Goal: Task Accomplishment & Management: Complete application form

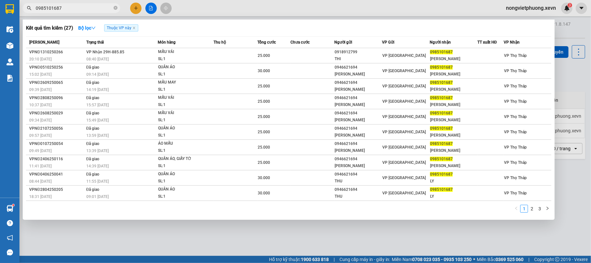
click at [80, 7] on input "0985101687" at bounding box center [74, 8] width 77 height 7
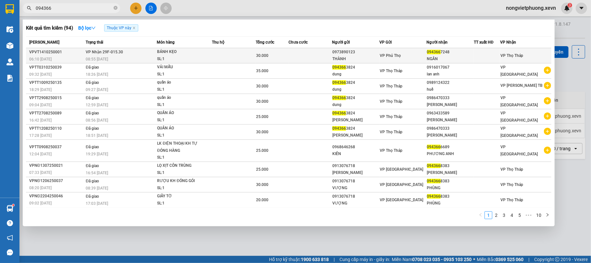
type input "094366"
click at [474, 50] on div "094366 7248" at bounding box center [450, 52] width 47 height 7
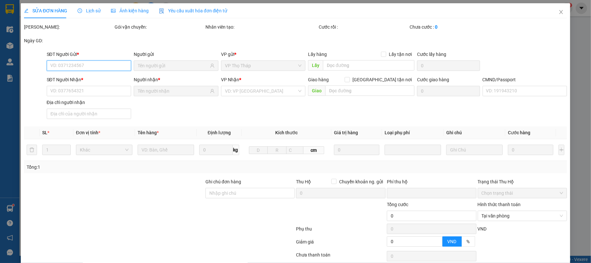
type input "0973890123"
type input "THÀNH"
type input "0943667248"
type input "NGẦN"
type input "0"
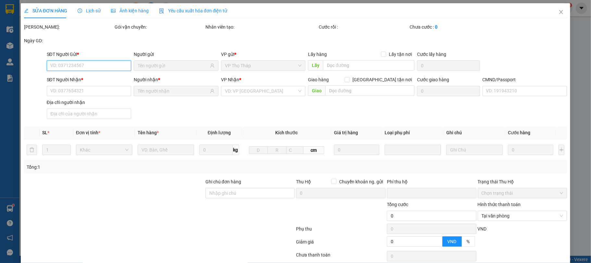
type input "30.000"
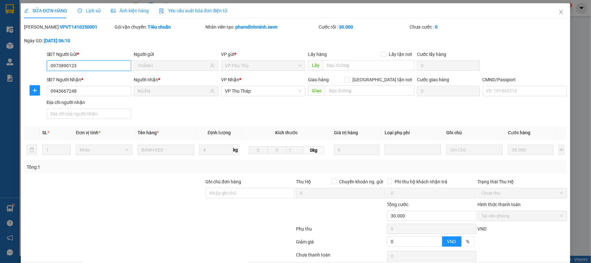
scroll to position [49, 0]
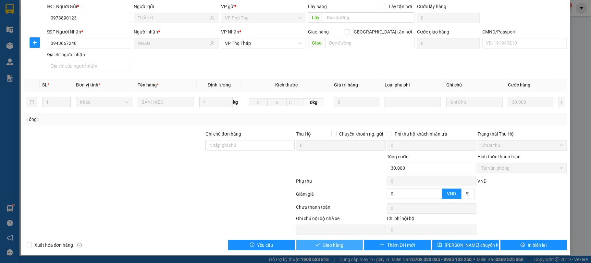
click at [334, 243] on span "Giao hàng" at bounding box center [333, 244] width 21 height 7
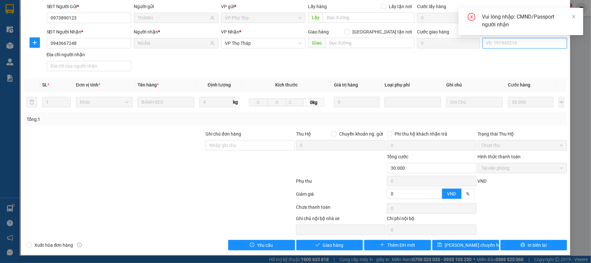
click at [502, 40] on input "CMND/Passport" at bounding box center [525, 43] width 85 height 10
type input "1"
click at [324, 243] on span "Giao hàng" at bounding box center [333, 244] width 21 height 7
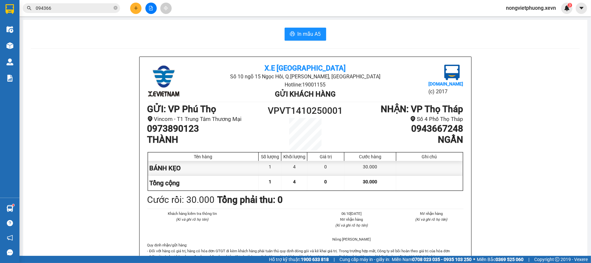
click at [60, 10] on input "094366" at bounding box center [74, 8] width 77 height 7
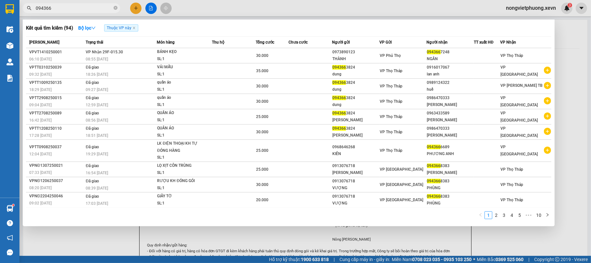
click at [60, 10] on input "094366" at bounding box center [74, 8] width 77 height 7
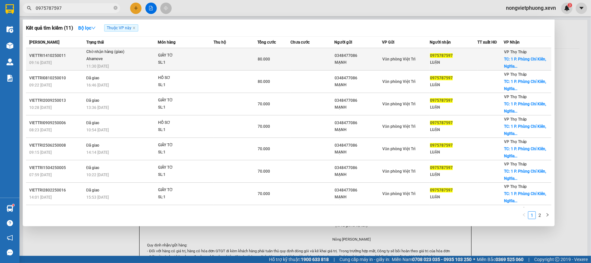
type input "0975787597"
click at [328, 61] on td at bounding box center [312, 59] width 44 height 22
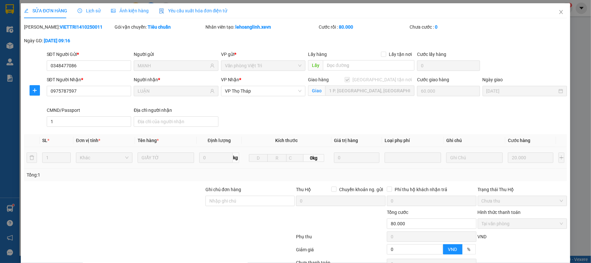
type input "0348477086"
type input "MẠNH"
type input "0975787597"
type input "LUẬN"
checkbox input "true"
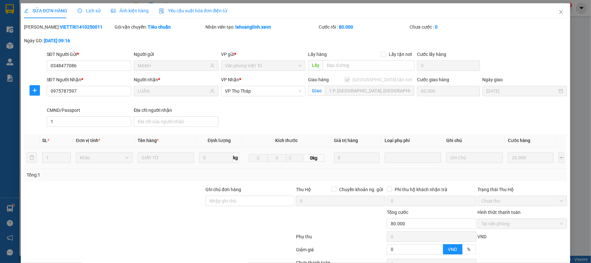
type input "1 P. [GEOGRAPHIC_DATA], [GEOGRAPHIC_DATA], [GEOGRAPHIC_DATA], [GEOGRAPHIC_DATA]…"
type input "60.000"
type input "1"
type input "0"
type input "80.000"
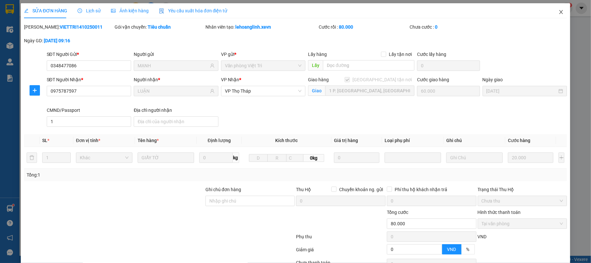
click at [558, 12] on icon "close" at bounding box center [560, 11] width 5 height 5
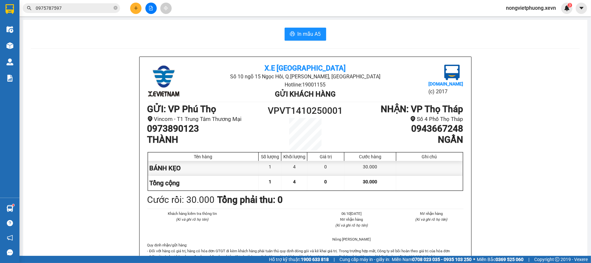
click at [89, 8] on input "0975787597" at bounding box center [74, 8] width 77 height 7
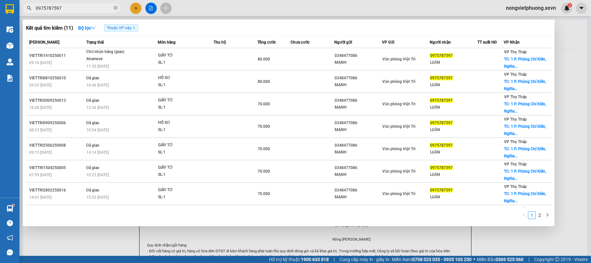
click at [89, 8] on input "0975787597" at bounding box center [74, 8] width 77 height 7
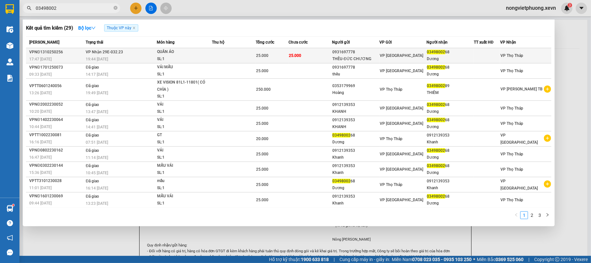
type input "03498002"
click at [407, 54] on div "VP [GEOGRAPHIC_DATA]" at bounding box center [403, 55] width 47 height 7
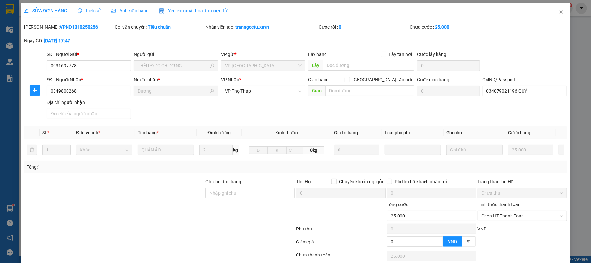
type input "0931697778"
type input "THÊU-ĐỨC CHƯƠNG"
type input "0349800268"
type input "Dương"
type input "034079021196 QUÝ"
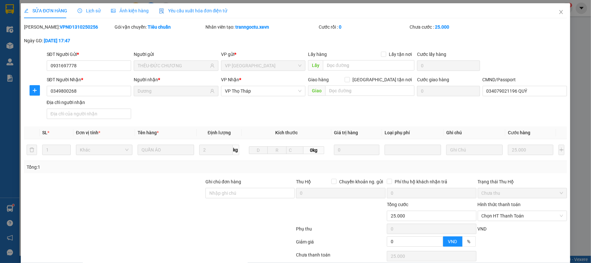
type input "0"
type input "25.000"
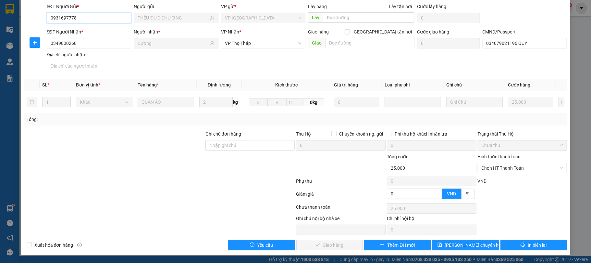
scroll to position [49, 0]
click at [542, 166] on span "Chọn HT Thanh Toán" at bounding box center [523, 168] width 82 height 10
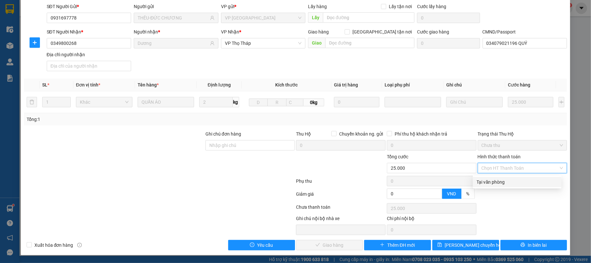
click at [536, 180] on div "Tại văn phòng" at bounding box center [517, 181] width 81 height 7
type input "0"
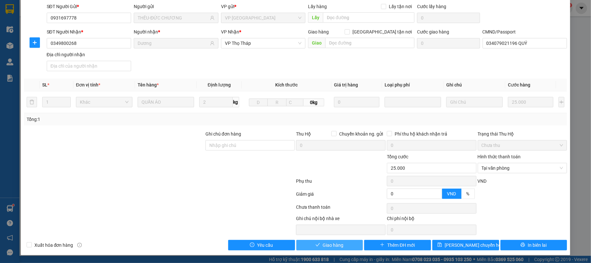
click at [343, 241] on button "Giao hàng" at bounding box center [329, 244] width 67 height 10
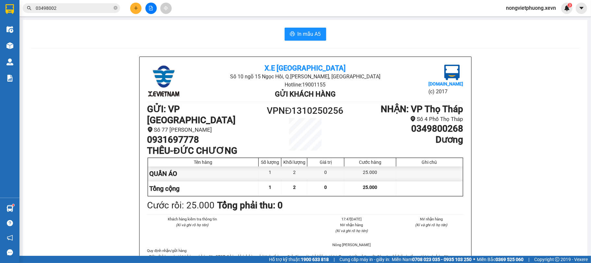
click at [110, 10] on input "03498002" at bounding box center [74, 8] width 77 height 7
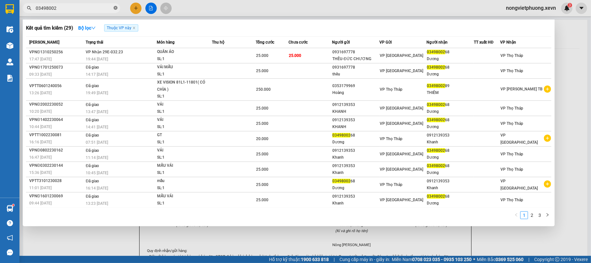
click at [116, 10] on span at bounding box center [116, 8] width 4 height 6
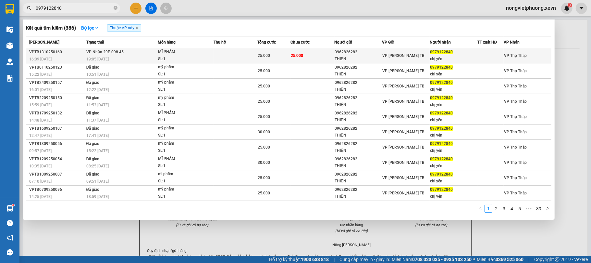
type input "0979122840"
click at [341, 57] on div "THIỆN" at bounding box center [358, 58] width 47 height 7
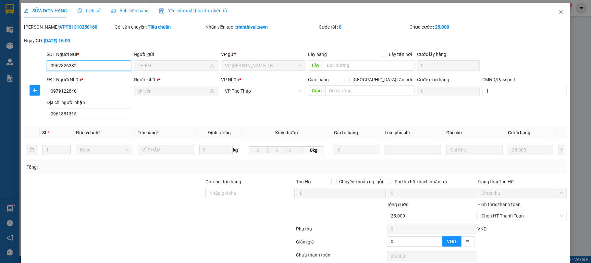
type input "0962826282"
type input "THIỆN"
type input "0979122840"
type input "chị yến"
type input "1"
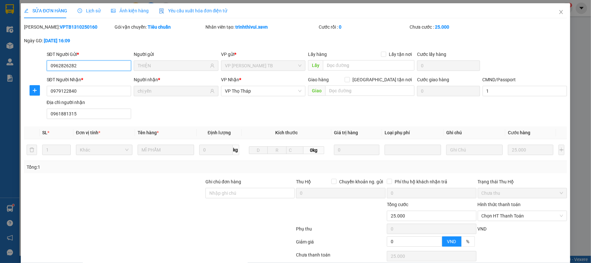
type input "0961881315"
type input "0"
type input "25.000"
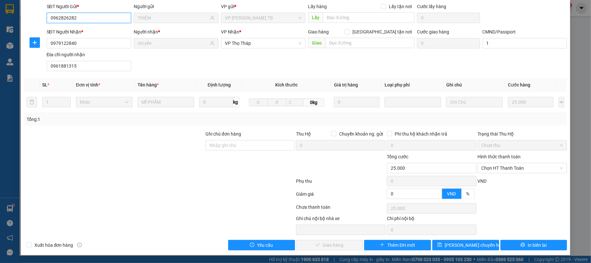
scroll to position [49, 0]
click at [509, 171] on span "Chọn HT Thanh Toán" at bounding box center [523, 168] width 82 height 10
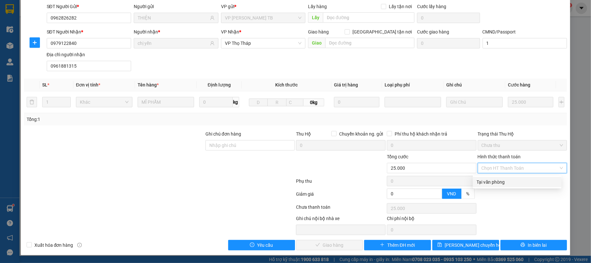
click at [509, 180] on div "Tại văn phòng" at bounding box center [517, 181] width 81 height 7
type input "0"
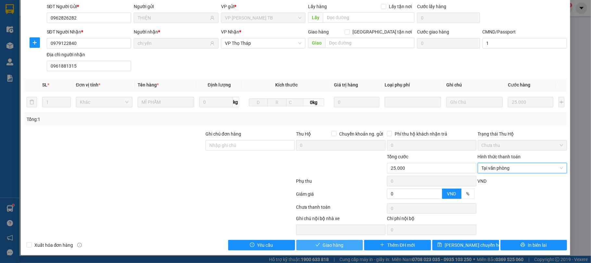
click at [334, 247] on span "Giao hàng" at bounding box center [333, 244] width 21 height 7
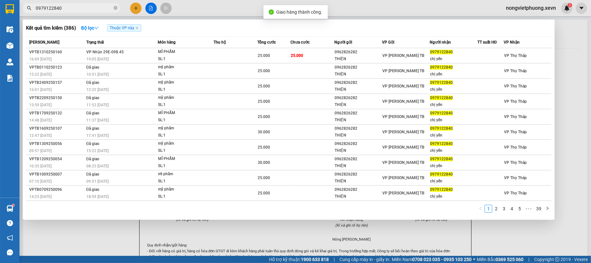
click at [119, 7] on span "0979122840" at bounding box center [71, 8] width 97 height 10
click at [116, 8] on icon "close-circle" at bounding box center [116, 8] width 4 height 4
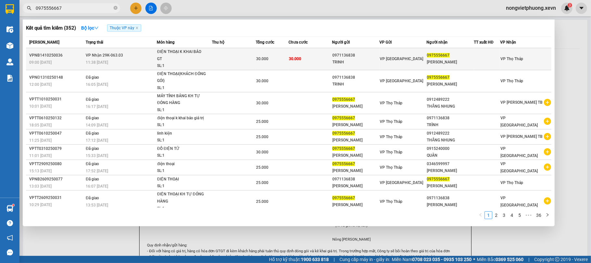
type input "0975556667"
click at [346, 62] on div "TRINH" at bounding box center [355, 62] width 47 height 7
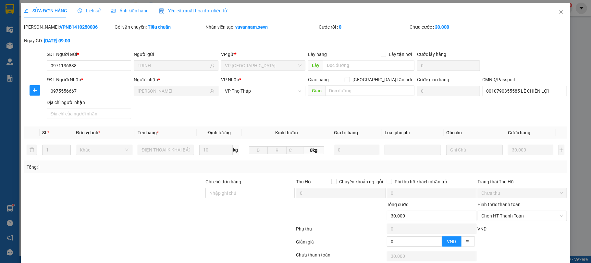
type input "0971136838"
type input "TRINH"
type input "0975556667"
type input "[PERSON_NAME]"
type input "0010790355585 LÊ CHIẾN LỢI"
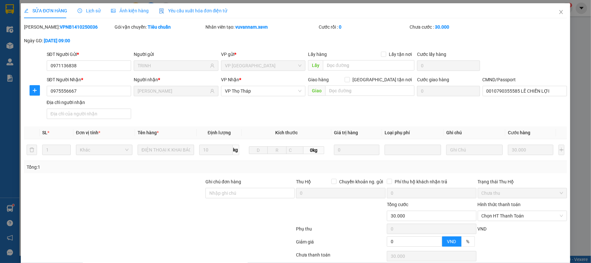
type input "0"
type input "30.000"
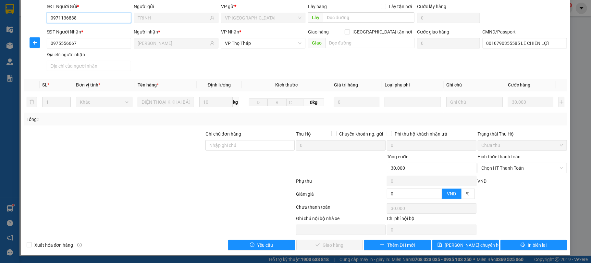
scroll to position [49, 0]
click at [523, 169] on span "Chọn HT Thanh Toán" at bounding box center [523, 168] width 82 height 10
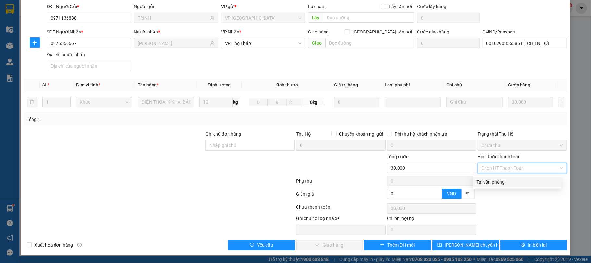
click at [521, 179] on div "Tại văn phòng" at bounding box center [517, 181] width 81 height 7
type input "0"
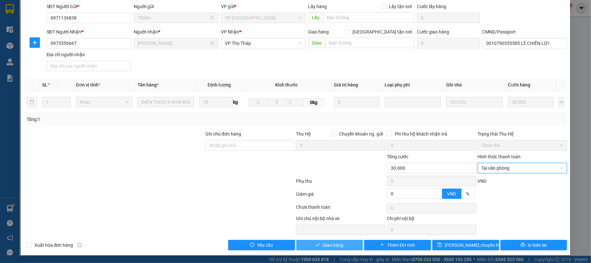
click at [323, 243] on span "Giao hàng" at bounding box center [333, 244] width 21 height 7
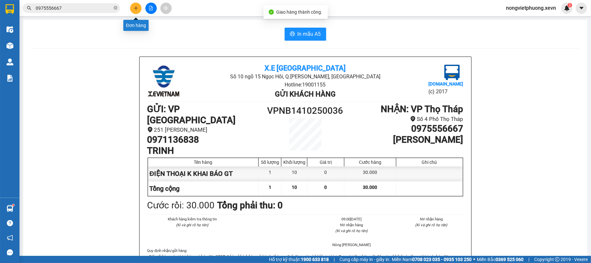
click at [137, 4] on button at bounding box center [135, 8] width 11 height 11
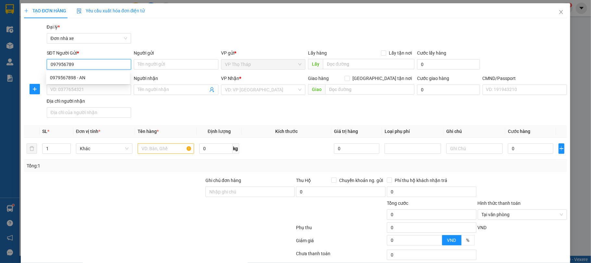
type input "0979567898"
click at [87, 78] on div "0979567898 - AN" at bounding box center [88, 77] width 76 height 7
type input "AN"
type input "0966213929"
type input "auto 365"
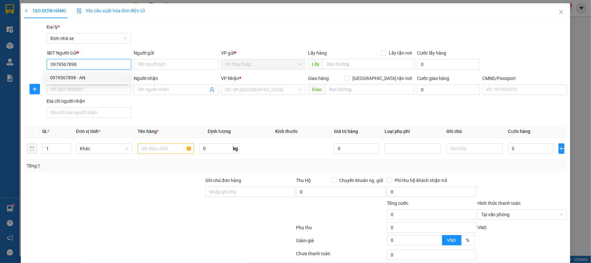
type input "nam 0369285862"
type input "0979567898"
click at [208, 48] on div "Transit Pickup Surcharge Ids Transit Deliver Surcharge Ids Transit Deliver Surc…" at bounding box center [295, 159] width 543 height 273
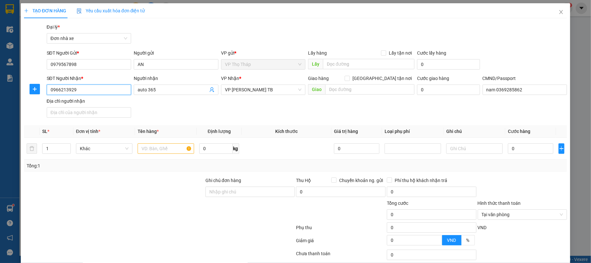
drag, startPoint x: 88, startPoint y: 93, endPoint x: 0, endPoint y: 91, distance: 87.6
click at [0, 89] on div "TẠO ĐƠN HÀNG Yêu cầu xuất hóa đơn điện tử Transit Pickup Surcharge Ids Transit …" at bounding box center [295, 131] width 591 height 263
click at [174, 114] on div "SĐT Người Nhận * 0966213929 Người nhận auto 365 VP Nhận * VP [PERSON_NAME] TB G…" at bounding box center [306, 97] width 523 height 45
click at [165, 146] on input "text" at bounding box center [166, 148] width 56 height 10
type input "p"
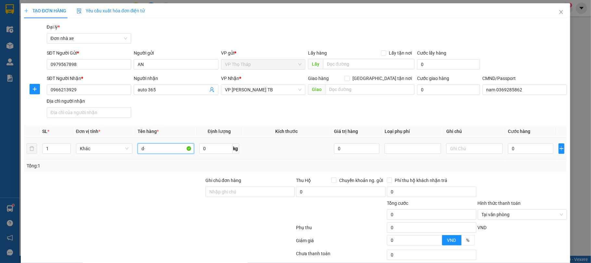
type input "d"
type input "đèn led ô tô kh tự đóng hàng"
click at [463, 155] on div at bounding box center [474, 148] width 56 height 13
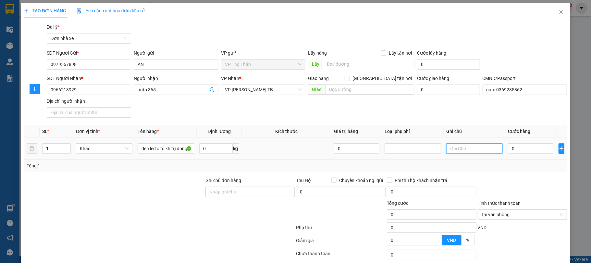
click at [461, 153] on input "text" at bounding box center [474, 148] width 56 height 10
type input "xe tải tối về"
click at [465, 139] on td "xe tải tối về" at bounding box center [475, 149] width 62 height 22
click at [538, 149] on input "0" at bounding box center [530, 148] width 45 height 10
type input "4"
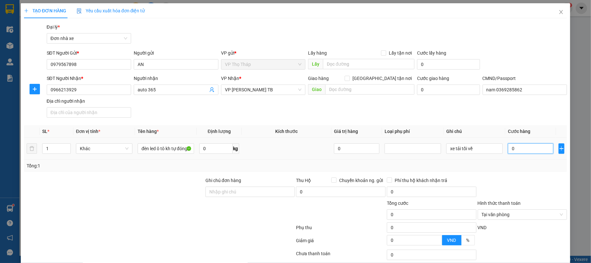
type input "4"
type input "45"
type input "45.000"
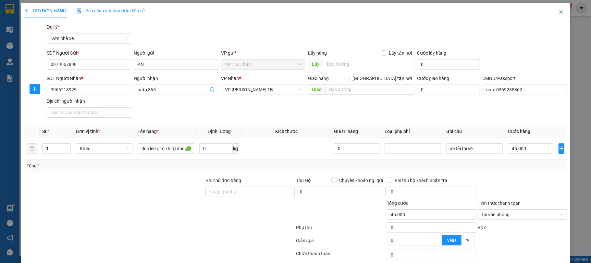
click at [530, 134] on th "Cước hàng" at bounding box center [530, 131] width 51 height 13
click at [522, 174] on div "Transit Pickup Surcharge Ids Transit Deliver Surcharge Ids Transit Deliver Surc…" at bounding box center [295, 159] width 543 height 273
click at [471, 152] on input "xe tải tối về" at bounding box center [474, 148] width 56 height 10
drag, startPoint x: 461, startPoint y: 151, endPoint x: 409, endPoint y: 151, distance: 51.9
click at [409, 151] on tr "1 Khác đèn led ô tô kh tự đóng hàng 0 kg 0 xe tải tối về 45.000" at bounding box center [295, 149] width 543 height 22
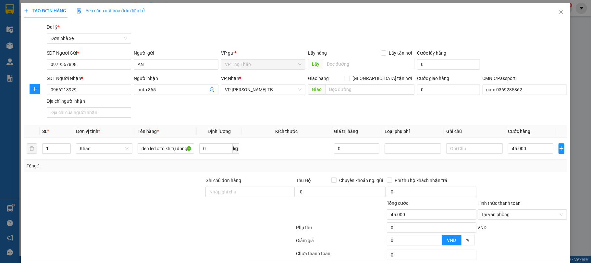
click at [508, 168] on div "Tổng: 1" at bounding box center [296, 165] width 538 height 7
click at [500, 179] on div at bounding box center [522, 188] width 91 height 23
type input "45.000"
click at [534, 197] on div at bounding box center [522, 188] width 91 height 23
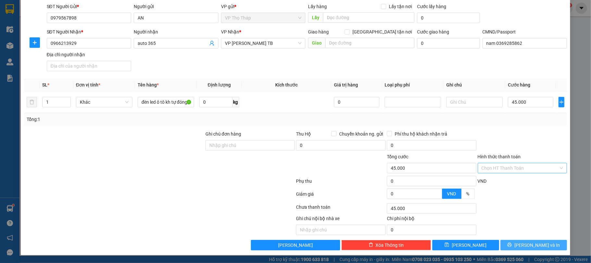
click at [533, 242] on span "[PERSON_NAME] và In" at bounding box center [536, 244] width 45 height 7
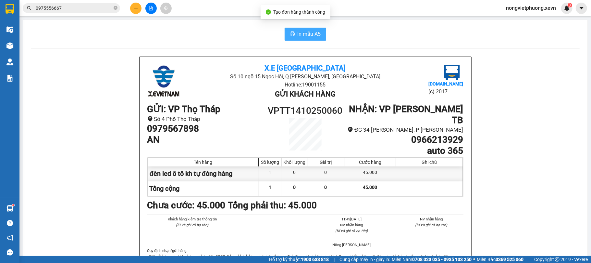
click at [318, 33] on button "In mẫu A5" at bounding box center [306, 34] width 42 height 13
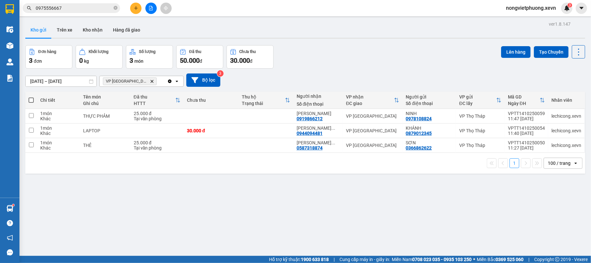
click at [151, 82] on icon "VP Ninh Bình, close by backspace" at bounding box center [152, 81] width 3 height 3
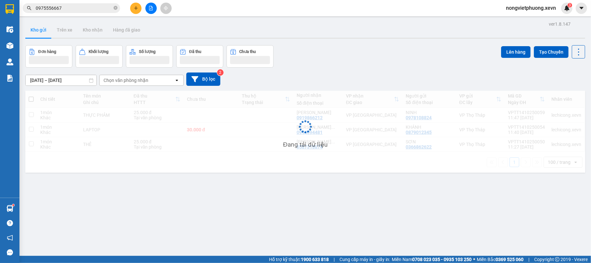
click at [359, 71] on div "[DATE] – [DATE] Press the down arrow key to interact with the calendar and sele…" at bounding box center [305, 78] width 560 height 23
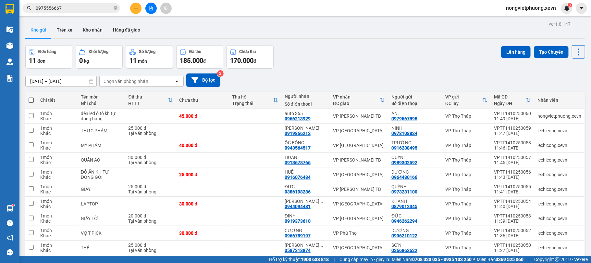
click at [339, 47] on div "Đơn hàng 11 đơn Khối lượng 0 kg Số lượng 11 món Đã thu 185.000 đ Chưa thu 170.0…" at bounding box center [305, 56] width 560 height 23
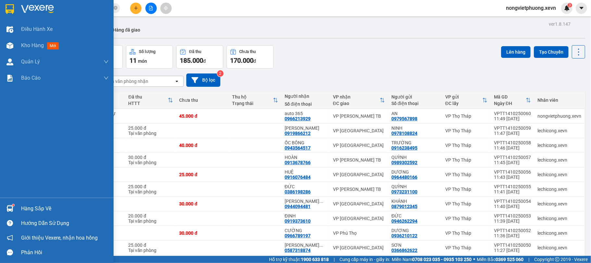
click at [7, 206] on img at bounding box center [9, 208] width 7 height 7
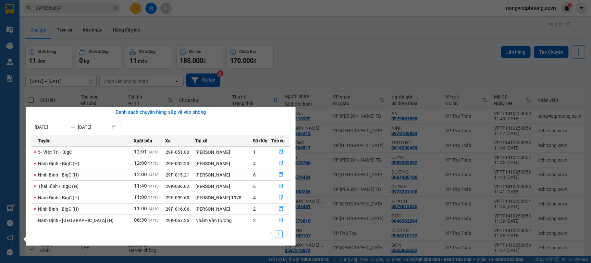
click at [314, 49] on section "Kết quả tìm kiếm ( 352 ) Bộ lọc Thuộc VP này Mã ĐH Trạng thái Món hàng Thu hộ T…" at bounding box center [295, 131] width 591 height 263
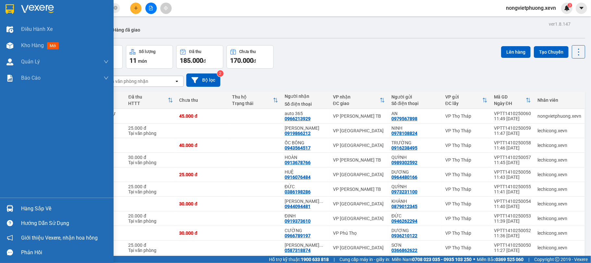
click at [20, 209] on div "Hàng sắp về" at bounding box center [57, 208] width 114 height 15
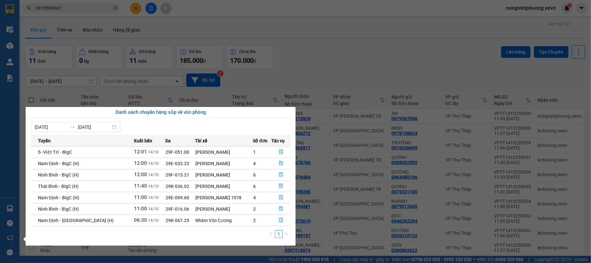
click at [313, 49] on section "Kết quả tìm kiếm ( 352 ) Bộ lọc Thuộc VP này Mã ĐH Trạng thái Món hàng Thu hộ T…" at bounding box center [295, 131] width 591 height 263
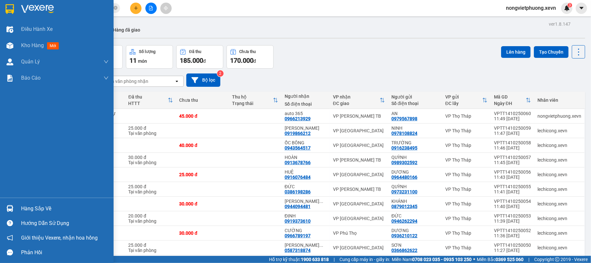
click at [10, 206] on img at bounding box center [9, 208] width 7 height 7
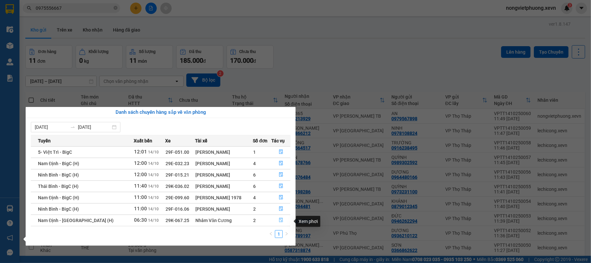
click at [279, 221] on icon "file-done" at bounding box center [281, 219] width 5 height 5
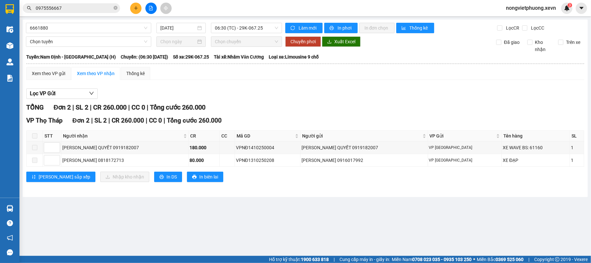
click at [269, 85] on div "Xem theo VP gửi Xem theo VP nhận Thống kê Lọc VP Gửi TỔNG Đơn 2 | SL 2 | CR 26…" at bounding box center [305, 128] width 558 height 123
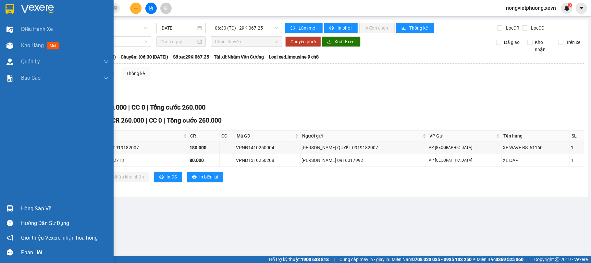
click at [29, 9] on img at bounding box center [37, 9] width 33 height 10
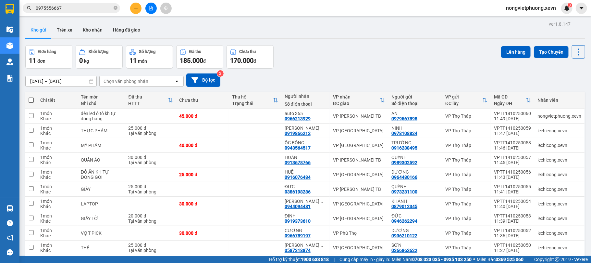
click at [319, 63] on div "Đơn hàng 11 đơn Khối lượng 0 kg Số lượng 11 món Đã thu 185.000 đ Chưa thu 170.0…" at bounding box center [305, 56] width 560 height 23
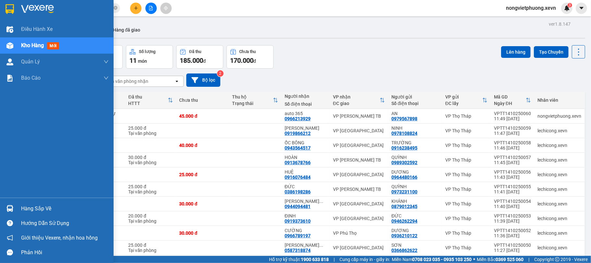
click at [8, 207] on img at bounding box center [9, 208] width 7 height 7
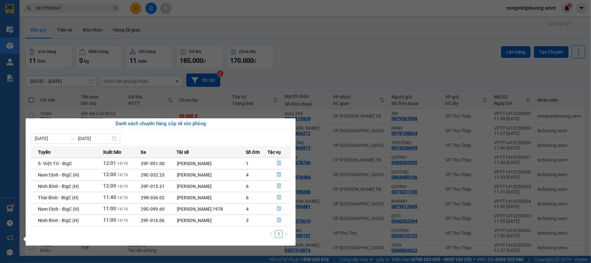
click at [335, 62] on section "Kết quả tìm kiếm ( 352 ) Bộ lọc Thuộc VP này Mã ĐH Trạng thái Món hàng Thu hộ T…" at bounding box center [295, 131] width 591 height 263
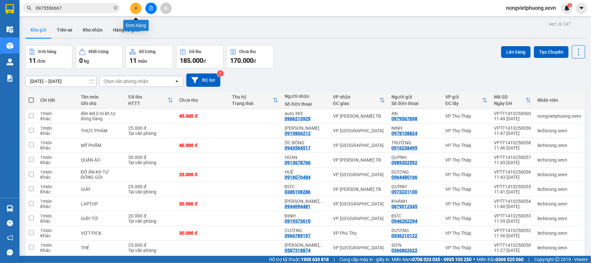
click at [139, 8] on button at bounding box center [135, 8] width 11 height 11
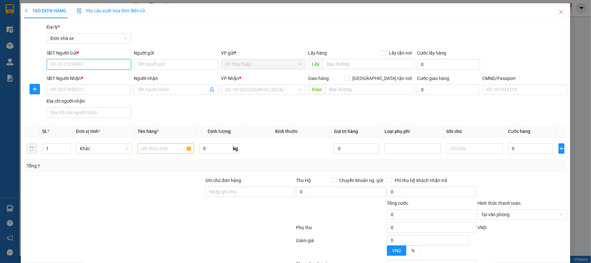
click at [109, 62] on input "SĐT Người Gửi *" at bounding box center [89, 64] width 85 height 10
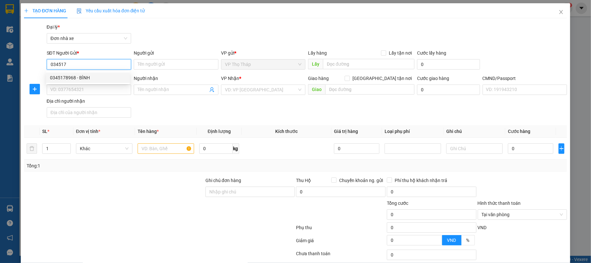
click at [95, 74] on div "0345178968 - BÌNH" at bounding box center [88, 77] width 76 height 7
type input "0345178968"
type input "BÌNH"
type input "0981198385"
type input "[PERSON_NAME]"
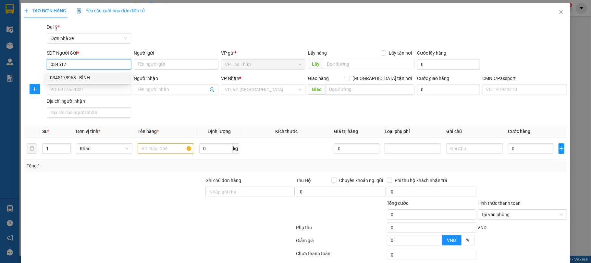
type input "037083004066 [PERSON_NAME]"
type input "0345178968"
click at [212, 24] on div "Gói vận chuyển * Tiêu chuẩn Đại lý * Đơn nhà xe" at bounding box center [306, 34] width 523 height 23
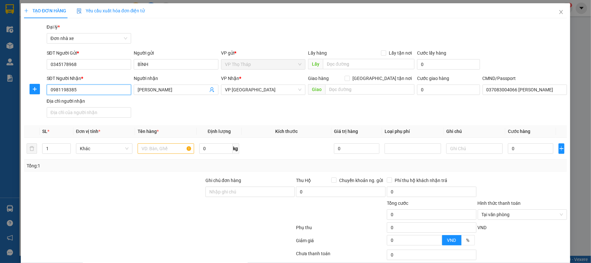
drag, startPoint x: 84, startPoint y: 92, endPoint x: 0, endPoint y: 91, distance: 84.4
click at [0, 91] on div "TẠO ĐƠN HÀNG Yêu cầu xuất hóa đơn điện tử Transit Pickup Surcharge Ids Transit …" at bounding box center [295, 131] width 591 height 263
type input "0941666126"
click at [170, 111] on div "SĐT Người Nhận * 0941666126 0941666126 Người nhận [PERSON_NAME] VP Nhận * VP Ni…" at bounding box center [306, 97] width 523 height 45
drag, startPoint x: 184, startPoint y: 92, endPoint x: 62, endPoint y: 92, distance: 122.0
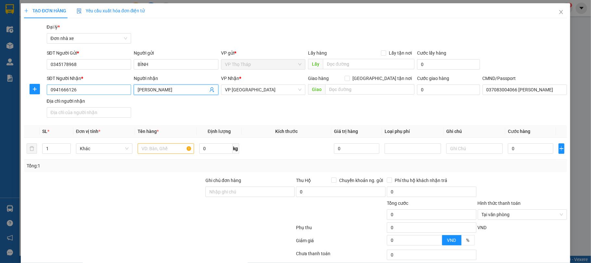
click at [62, 92] on div "SĐT Người Nhận * 0941666126 Người nhận [PERSON_NAME] [PERSON_NAME] VP Nhận * VP…" at bounding box center [306, 97] width 523 height 45
type input "d"
type input "đ"
type input "D"
type input "ĐỨC"
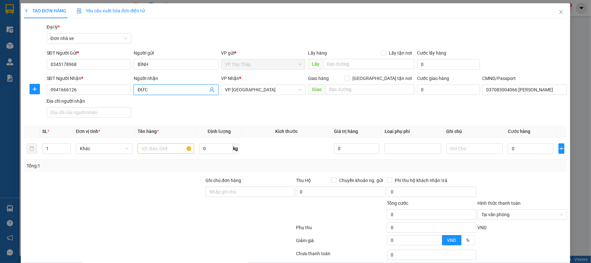
click at [189, 107] on div "SĐT Người Nhận * 0941666126 Người nhận ĐỨC ĐỨC VP Nhận * VP Ninh Bình Giao hàng…" at bounding box center [306, 97] width 523 height 45
click at [182, 101] on div "SĐT Người Nhận * 0941666126 Người nhận ĐỨC VP Nhận * VP Ninh Bình Giao hàng Gia…" at bounding box center [306, 97] width 523 height 45
click at [166, 149] on input "text" at bounding box center [166, 148] width 56 height 10
click at [166, 150] on input "text" at bounding box center [166, 148] width 56 height 10
click at [165, 151] on input "text" at bounding box center [166, 148] width 56 height 10
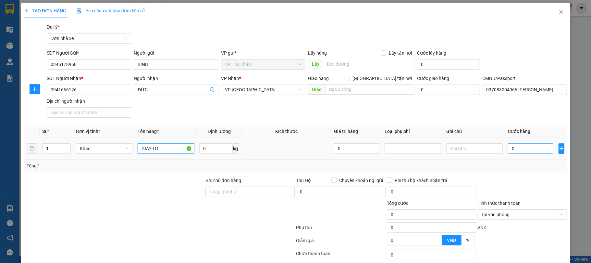
type input "GIẤY TỜ"
click at [511, 152] on input "0" at bounding box center [530, 148] width 45 height 10
type input "2"
type input "20"
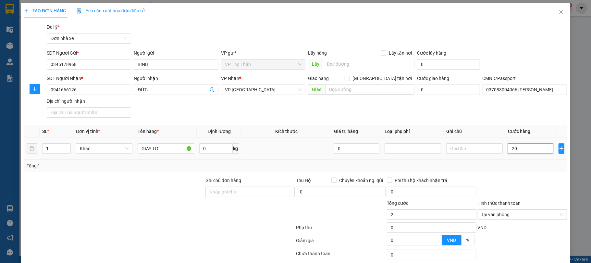
type input "20"
click at [511, 152] on input "20" at bounding box center [530, 148] width 45 height 10
type input "20.000"
click at [512, 161] on div "Tổng: 1" at bounding box center [295, 165] width 543 height 12
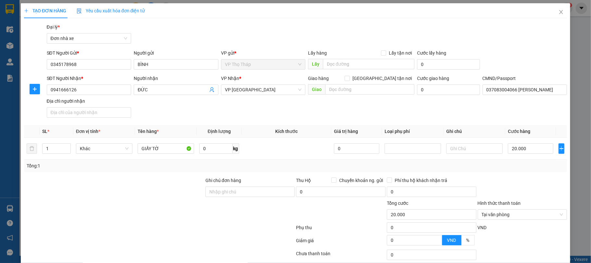
scroll to position [48, 0]
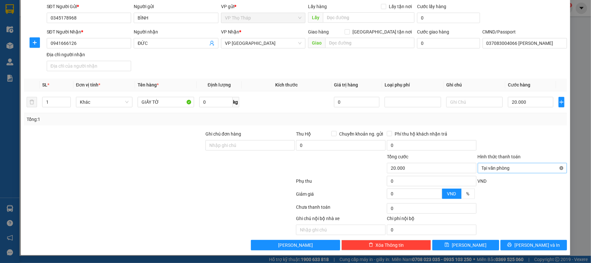
type input "20.000"
click at [512, 138] on div at bounding box center [522, 141] width 91 height 23
click at [526, 239] on button "[PERSON_NAME] và In" at bounding box center [533, 244] width 67 height 10
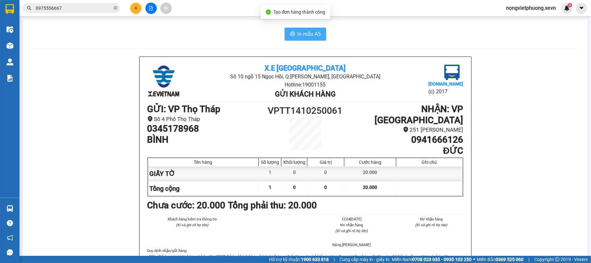
click at [317, 36] on span "In mẫu A5" at bounding box center [309, 34] width 23 height 8
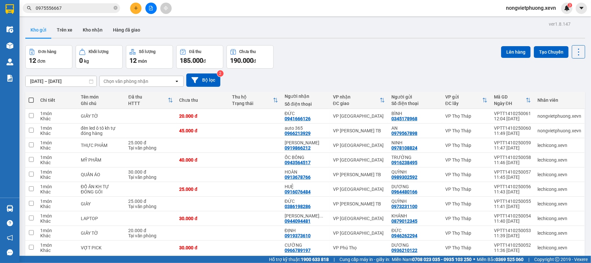
click at [318, 34] on div "Kho gửi Trên xe Kho nhận Hàng đã giao" at bounding box center [305, 30] width 560 height 17
click at [136, 9] on icon "plus" at bounding box center [136, 8] width 0 height 4
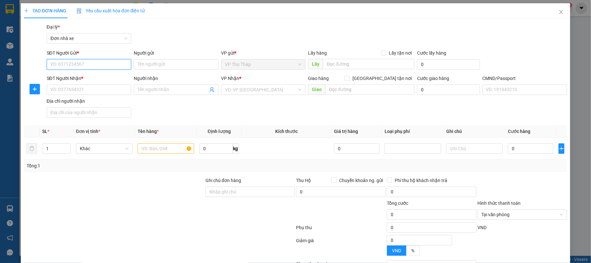
click at [90, 64] on input "SĐT Người Gửi *" at bounding box center [89, 64] width 85 height 10
type input "0969170509"
click at [90, 64] on input "0969170509" at bounding box center [89, 64] width 85 height 10
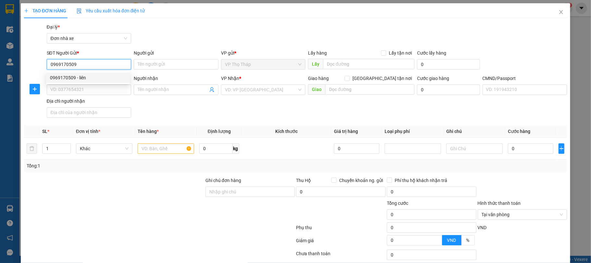
click at [96, 77] on div "0969170509 - liên" at bounding box center [88, 77] width 76 height 7
type input "liên"
type input "0986384128"
type input "TÂM ANH"
type input "0904999286 hiếu"
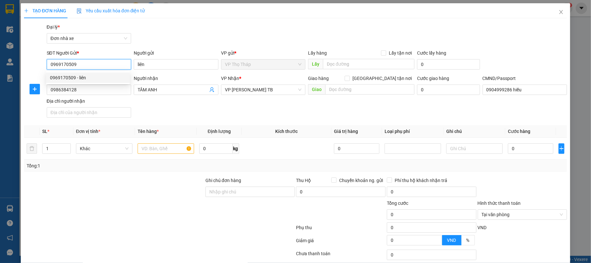
type input "0969170509"
click at [184, 36] on div "Gói vận chuyển * Tiêu chuẩn Đại lý * Đơn nhà xe" at bounding box center [306, 34] width 523 height 23
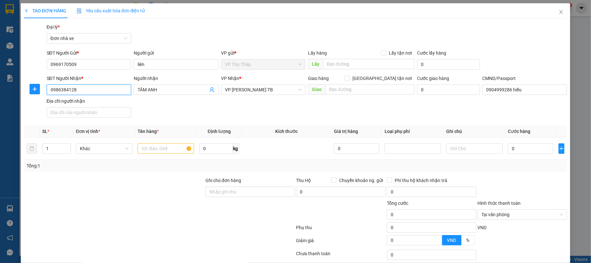
drag, startPoint x: 107, startPoint y: 88, endPoint x: 0, endPoint y: 88, distance: 106.8
click at [0, 88] on div "TẠO ĐƠN HÀNG Yêu cầu xuất hóa đơn điện tử Transit Pickup Surcharge Ids Transit …" at bounding box center [295, 131] width 591 height 263
type input "0989750152"
click at [171, 87] on input "TÂM ANH" at bounding box center [173, 89] width 70 height 7
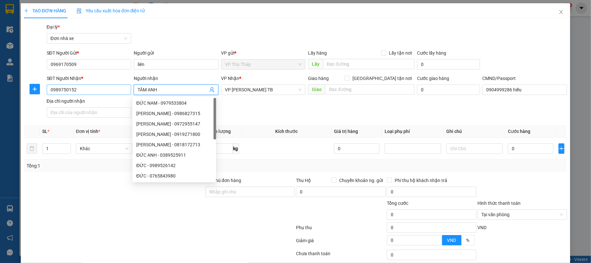
drag, startPoint x: 171, startPoint y: 87, endPoint x: 122, endPoint y: 85, distance: 49.4
click at [122, 85] on div "SĐT Người Nhận * 0989750152 Người nhận TÂM ANH VP Nhận * VP [PERSON_NAME] TB Gi…" at bounding box center [306, 97] width 523 height 45
type input "HẠNH"
click at [201, 26] on div "Gói vận chuyển * Tiêu chuẩn Đại lý * Đơn nhà xe" at bounding box center [306, 34] width 523 height 23
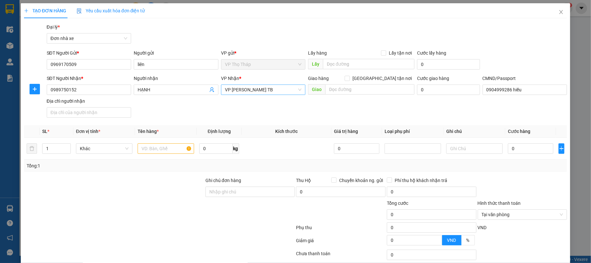
click at [262, 88] on span "VP [PERSON_NAME] TB" at bounding box center [263, 90] width 77 height 10
type input "VIÊ"
click at [261, 102] on div "Văn phòng Việt Trì" at bounding box center [261, 102] width 76 height 7
click at [199, 106] on div "SĐT Người Nhận * 0989750152 Người nhận HẠNH VP Nhận * Văn phòng Việt Trì Văn ph…" at bounding box center [306, 97] width 523 height 45
click at [162, 149] on input "text" at bounding box center [166, 148] width 56 height 10
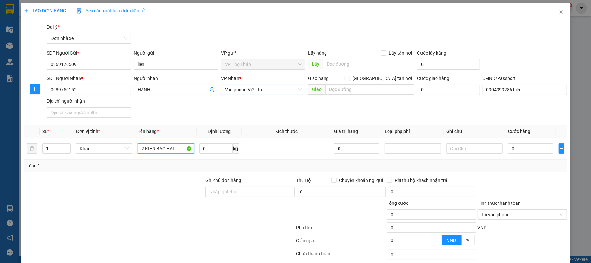
type input "2 KIỆN BAO HẠT"
click at [188, 124] on div "Transit Pickup Surcharge Ids Transit Deliver Surcharge Ids Transit Deliver Surc…" at bounding box center [295, 159] width 543 height 273
drag, startPoint x: 52, startPoint y: 148, endPoint x: 26, endPoint y: 144, distance: 26.2
click at [24, 146] on tr "1 Khác 2 KIỆN BAO HẠT 0 kg 0 0" at bounding box center [295, 149] width 543 height 22
type input "2"
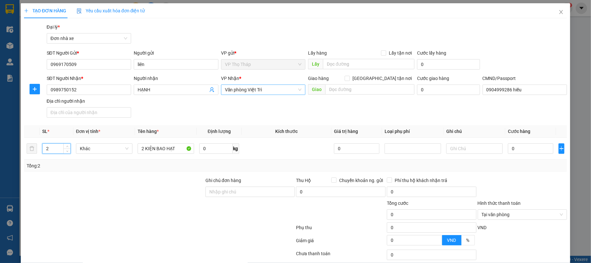
click at [168, 123] on div "Transit Pickup Surcharge Ids Transit Deliver Surcharge Ids Transit Deliver Surc…" at bounding box center [295, 159] width 543 height 273
click at [543, 153] on input "0" at bounding box center [530, 148] width 45 height 10
type input "7"
type input "75"
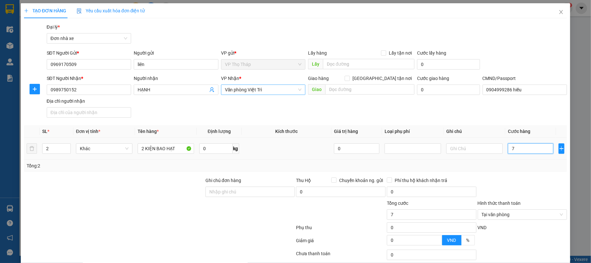
type input "75"
type input "75.000"
click at [540, 176] on div "Transit Pickup Surcharge Ids Transit Deliver Surcharge Ids Transit Deliver Surc…" at bounding box center [295, 159] width 543 height 273
type input "75.000"
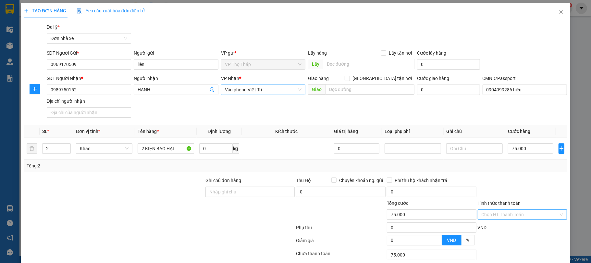
click at [533, 185] on div at bounding box center [522, 188] width 91 height 23
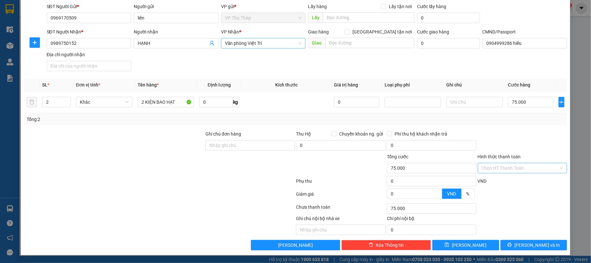
click at [520, 134] on div at bounding box center [522, 141] width 91 height 23
click at [537, 243] on span "[PERSON_NAME] và In" at bounding box center [536, 244] width 45 height 7
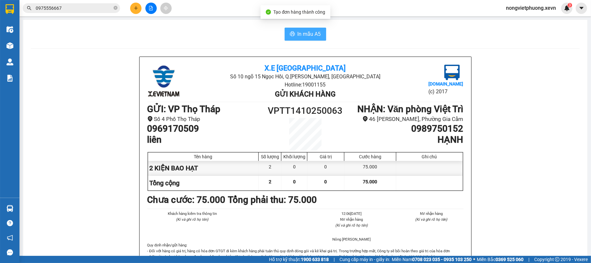
click at [293, 29] on button "In mẫu A5" at bounding box center [306, 34] width 42 height 13
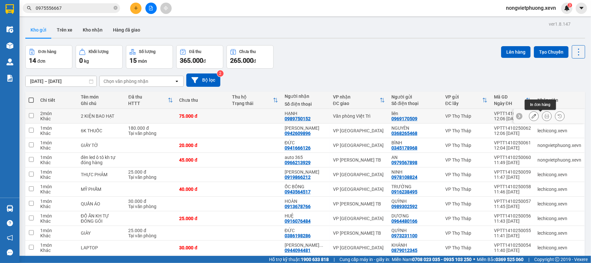
click at [545, 116] on div at bounding box center [547, 116] width 10 height 10
click at [545, 116] on icon at bounding box center [547, 116] width 5 height 5
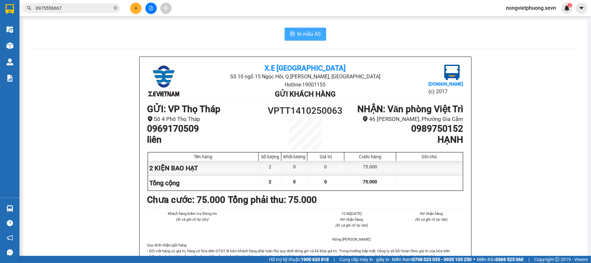
click at [299, 36] on span "In mẫu A5" at bounding box center [309, 34] width 23 height 8
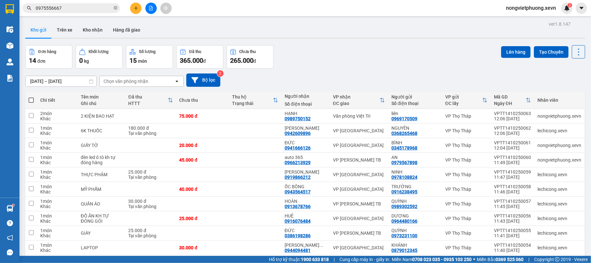
click at [346, 51] on div "Đơn hàng 14 đơn Khối lượng 0 kg Số lượng 15 món Đã thu 365.000 đ Chưa thu 265.0…" at bounding box center [305, 56] width 560 height 23
click at [131, 8] on button at bounding box center [135, 8] width 11 height 11
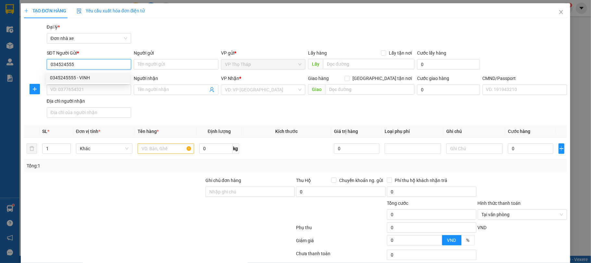
click at [92, 79] on div "0345245555 - VINH" at bounding box center [88, 77] width 76 height 7
type input "0345245555"
type input "VINH"
type input "0973778233"
type input "CHIẾN"
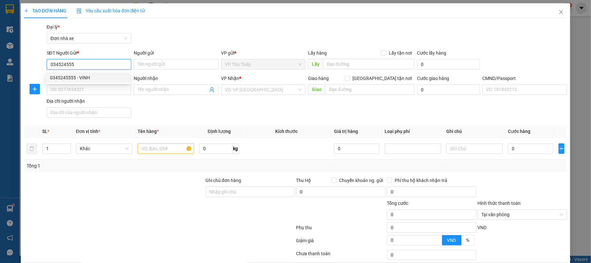
type input "[PERSON_NAME]"
type input "0345245555"
click at [185, 33] on div "Gói vận chuyển * Tiêu chuẩn Đại lý * Đơn nhà xe" at bounding box center [306, 34] width 523 height 23
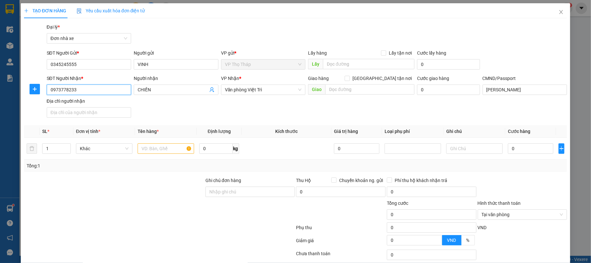
drag, startPoint x: 101, startPoint y: 86, endPoint x: 0, endPoint y: 86, distance: 100.6
click at [0, 86] on div "TẠO ĐƠN HÀNG Yêu cầu xuất hóa đơn điện tử Transit Pickup Surcharge Ids Transit …" at bounding box center [295, 131] width 591 height 263
type input "0981265887"
click at [60, 102] on div "0981265887 - HẢI" at bounding box center [88, 102] width 76 height 7
type input "HẢI"
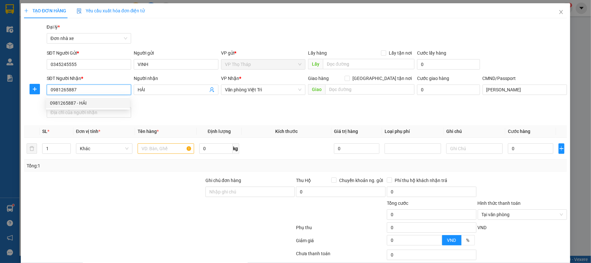
type input "check tn"
type input "0981265887"
click at [221, 104] on div "SĐT Người Nhận * 0981265887 Người nhận HẢI VP Nhận * VP Phú Thọ Giao hàng [GEOG…" at bounding box center [306, 97] width 523 height 45
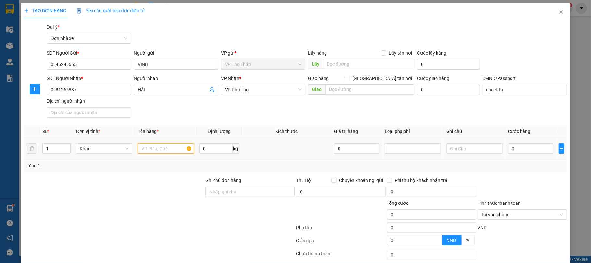
click at [151, 148] on input "text" at bounding box center [166, 148] width 56 height 10
type input "VỢT"
click at [530, 149] on input "0" at bounding box center [530, 148] width 45 height 10
type input "3"
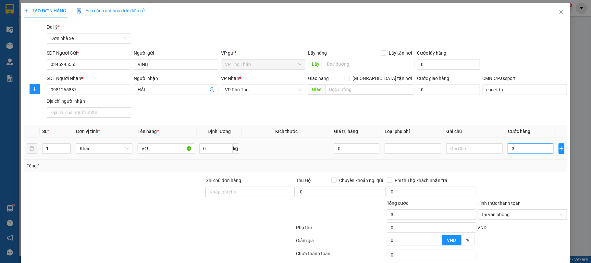
type input "30"
type input "30.000"
click at [532, 188] on div at bounding box center [522, 188] width 91 height 23
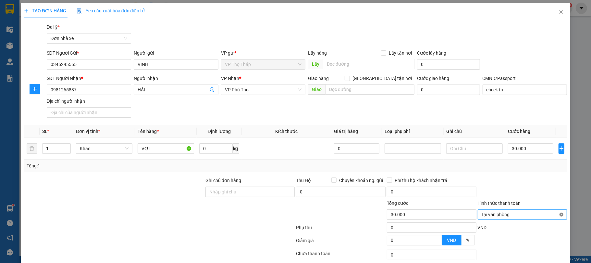
type input "30.000"
click at [546, 197] on div at bounding box center [522, 188] width 91 height 23
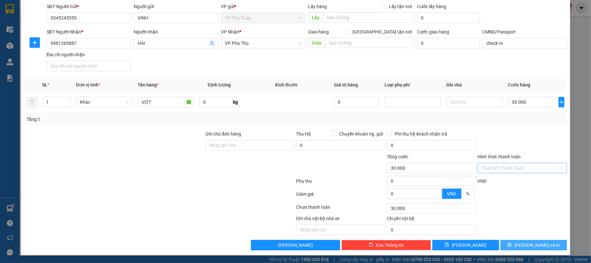
click at [533, 245] on span "[PERSON_NAME] và In" at bounding box center [536, 244] width 45 height 7
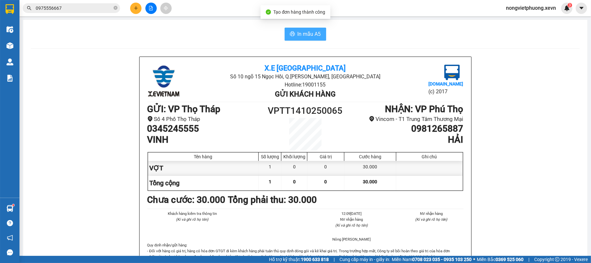
click at [300, 35] on span "In mẫu A5" at bounding box center [309, 34] width 23 height 8
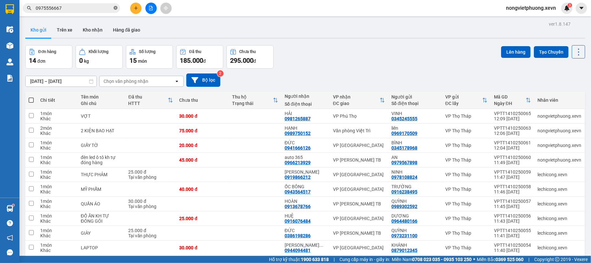
click at [115, 9] on icon "close-circle" at bounding box center [116, 8] width 4 height 4
click at [94, 7] on input "text" at bounding box center [74, 8] width 77 height 7
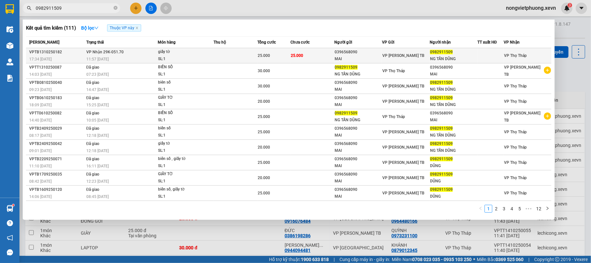
type input "0982911509"
click at [461, 54] on div "0982911509" at bounding box center [453, 52] width 47 height 7
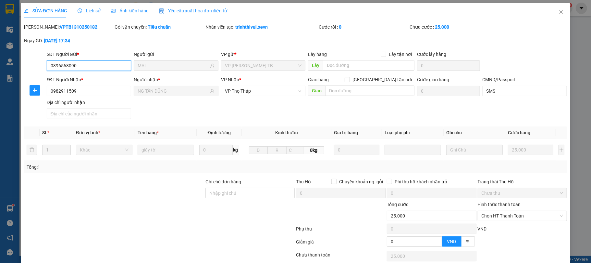
type input "0396568090"
type input "MAI"
type input "0982911509"
type input "NG TẤN DŨNG"
type input "SMS"
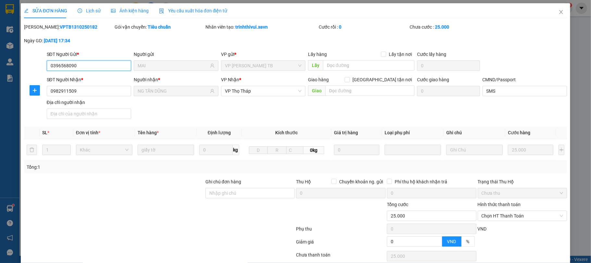
type input "0"
type input "25.000"
click at [526, 211] on span "Chọn HT Thanh Toán" at bounding box center [523, 216] width 82 height 10
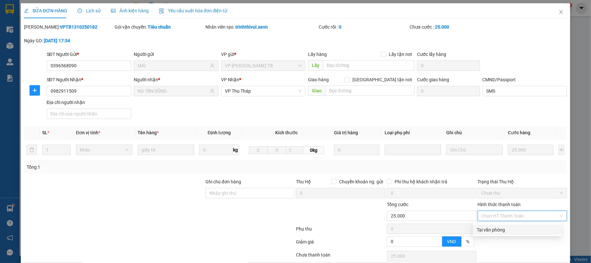
click at [511, 226] on div "Tại văn phòng" at bounding box center [517, 229] width 81 height 7
type input "0"
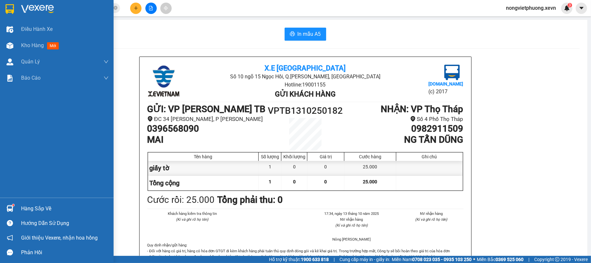
click at [10, 207] on img at bounding box center [9, 208] width 7 height 7
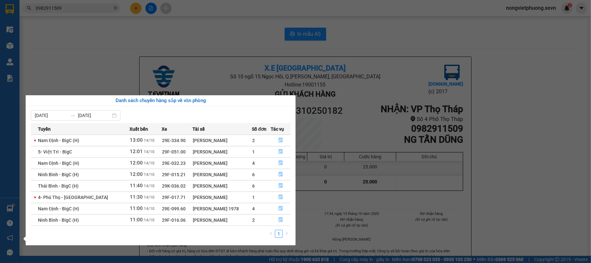
click at [142, 80] on section "Kết quả tìm kiếm ( 111 ) Bộ lọc Thuộc VP này Mã ĐH Trạng thái Món hàng Thu hộ T…" at bounding box center [295, 131] width 591 height 263
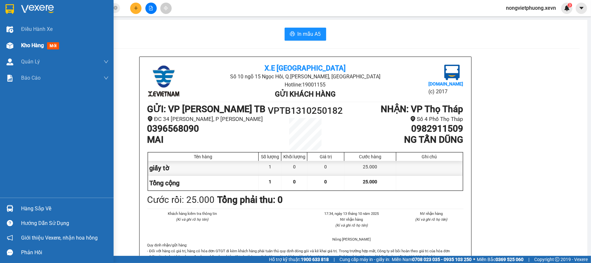
click at [14, 41] on div at bounding box center [9, 45] width 11 height 11
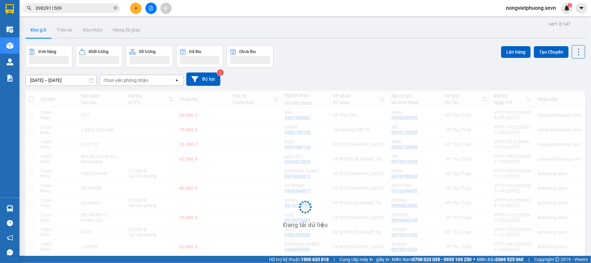
click at [343, 41] on div "ver 1.8.147 Kho gửi Trên xe Kho nhận Hàng đã giao Đơn hàng Khối lượng Số lượng …" at bounding box center [305, 177] width 565 height 316
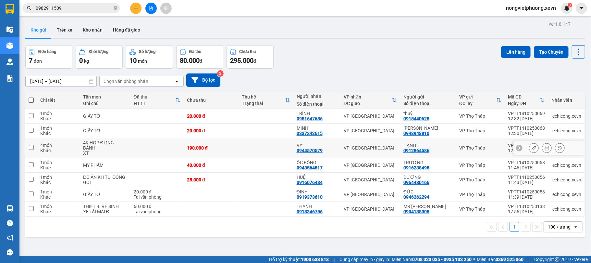
click at [545, 145] on icon at bounding box center [547, 147] width 5 height 5
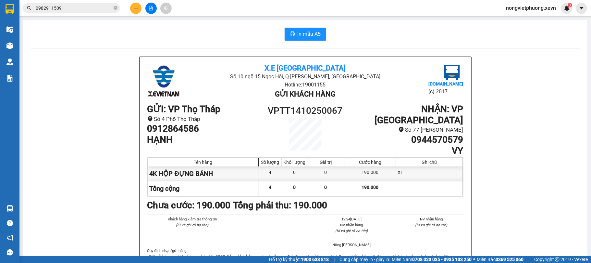
click at [298, 34] on span "In mẫu A5" at bounding box center [309, 34] width 23 height 8
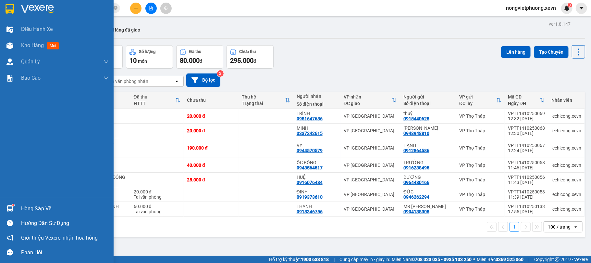
click at [16, 209] on div "Hàng sắp về" at bounding box center [57, 208] width 114 height 15
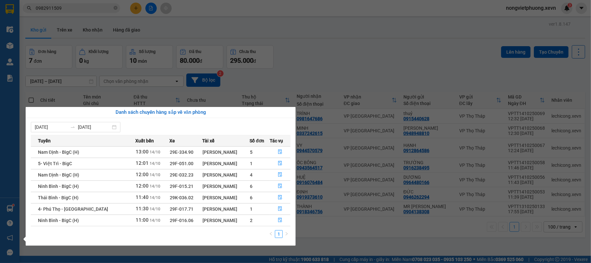
click at [29, 47] on section "Kết quả tìm kiếm ( 111 ) Bộ lọc Thuộc VP này Mã ĐH Trạng thái Món hàng Thu hộ T…" at bounding box center [295, 131] width 591 height 263
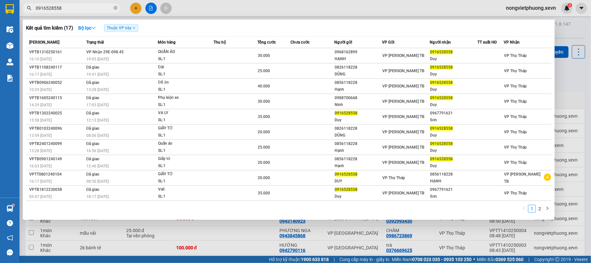
click at [565, 73] on div at bounding box center [295, 131] width 591 height 263
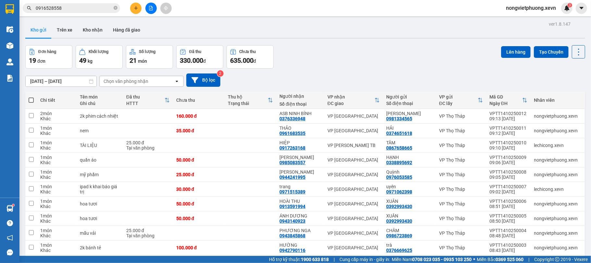
click at [113, 77] on div "Chọn văn phòng nhận" at bounding box center [137, 81] width 75 height 10
type input "VIE"
click at [118, 93] on span "Văn phòng Việt Trì" at bounding box center [124, 95] width 40 height 6
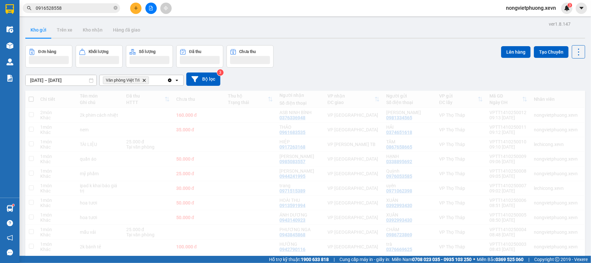
click at [359, 52] on div "Đơn hàng Khối lượng Số lượng Đã thu Chưa thu Lên hàng Tạo Chuyến" at bounding box center [305, 56] width 560 height 22
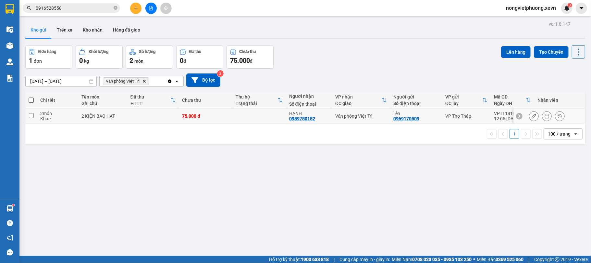
click at [362, 115] on div "Văn phòng Việt Trì" at bounding box center [361, 115] width 52 height 5
checkbox input "true"
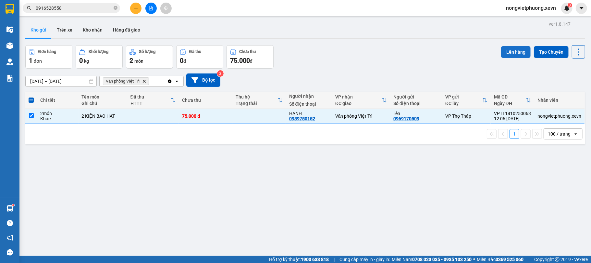
click at [508, 46] on button "Lên hàng" at bounding box center [516, 52] width 30 height 12
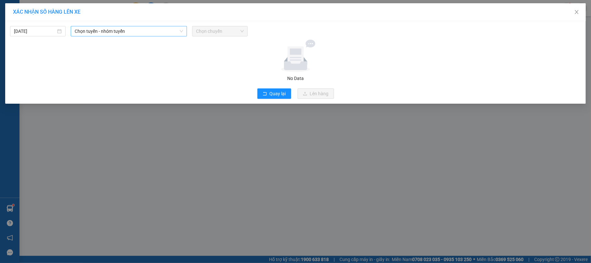
click at [167, 33] on span "Chọn tuyến - nhóm tuyến" at bounding box center [129, 31] width 108 height 10
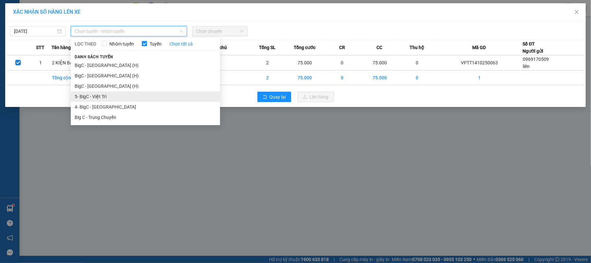
click at [104, 94] on li "5- BigC - Việt Trì" at bounding box center [145, 96] width 149 height 10
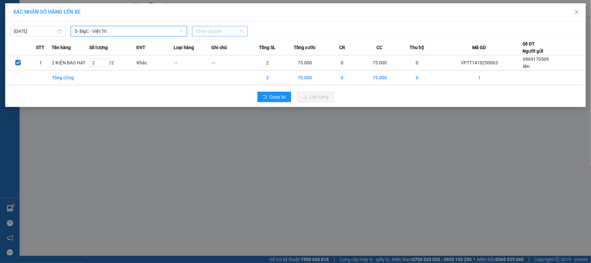
click at [203, 31] on span "Chọn chuyến" at bounding box center [220, 31] width 48 height 10
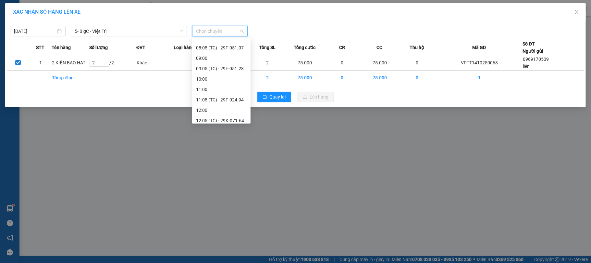
scroll to position [92, 0]
click at [230, 79] on div "12:05 (TC) - 29K-071.64" at bounding box center [221, 77] width 51 height 7
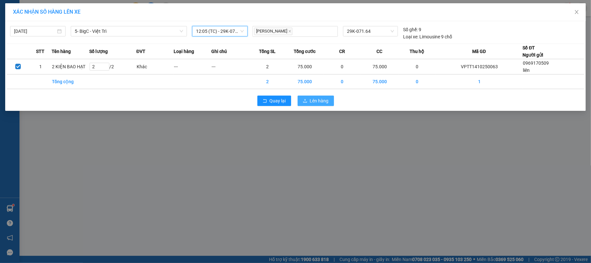
click at [330, 101] on button "Lên hàng" at bounding box center [316, 100] width 36 height 10
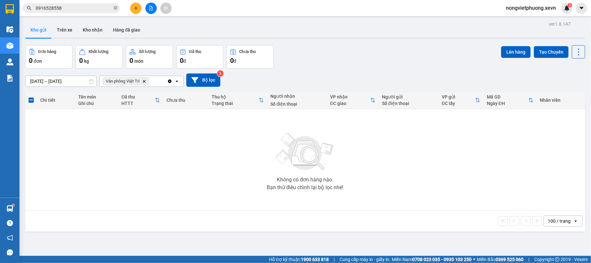
drag, startPoint x: 293, startPoint y: 57, endPoint x: 280, endPoint y: 59, distance: 13.7
click at [291, 57] on div "Đơn hàng 0 đơn Khối lượng 0 kg Số lượng 0 món Đã thu 0 đ Chưa thu 0 đ Lên hàng …" at bounding box center [305, 56] width 560 height 23
click at [144, 83] on icon "Delete" at bounding box center [144, 81] width 4 height 4
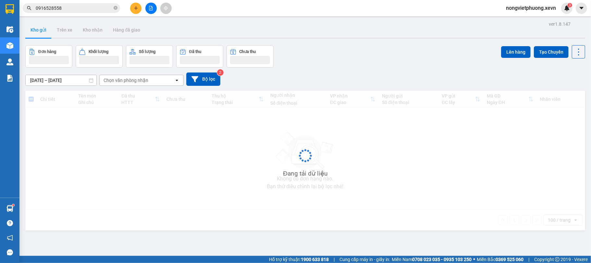
click at [298, 60] on div "Đơn hàng Khối lượng Số lượng Đã thu Chưa thu Lên hàng Tạo Chuyến" at bounding box center [305, 56] width 560 height 22
click at [339, 61] on div "Đơn hàng Khối lượng Số lượng Đã thu Chưa thu Lên hàng Tạo Chuyến" at bounding box center [305, 56] width 560 height 22
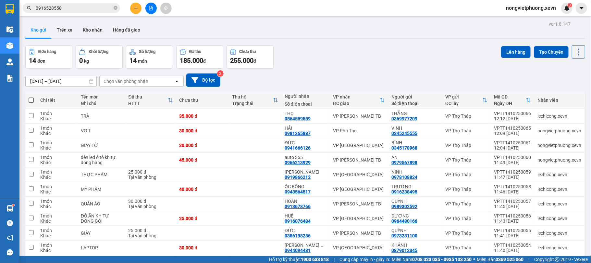
click at [412, 53] on div "Đơn hàng 14 đơn Khối lượng 0 kg Số lượng 14 món Đã thu 185.000 đ Chưa thu 255.0…" at bounding box center [305, 56] width 560 height 23
click at [91, 28] on button "Kho nhận" at bounding box center [93, 30] width 30 height 16
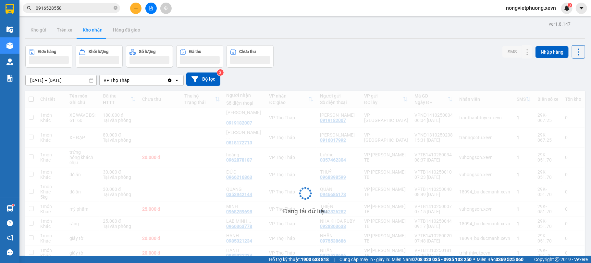
click at [411, 40] on div "ver 1.8.147 Kho gửi Trên xe Kho nhận Hàng đã giao Đơn hàng Khối lượng Số lượng …" at bounding box center [305, 163] width 565 height 289
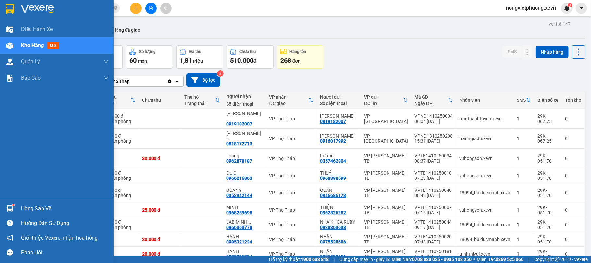
click at [2, 12] on div at bounding box center [57, 10] width 114 height 21
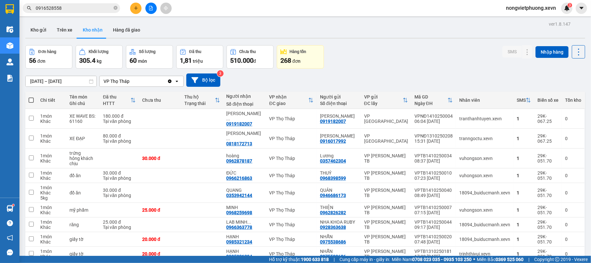
click at [379, 43] on div "ver 1.8.147 Kho gửi Trên xe Kho nhận Hàng đã giao Đơn hàng 56 đơn Khối lượng 30…" at bounding box center [305, 164] width 565 height 290
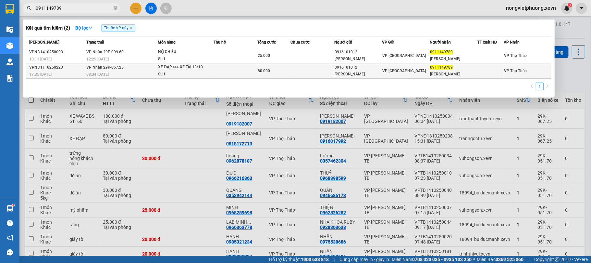
type input "0911149789"
click at [311, 73] on td at bounding box center [312, 70] width 44 height 15
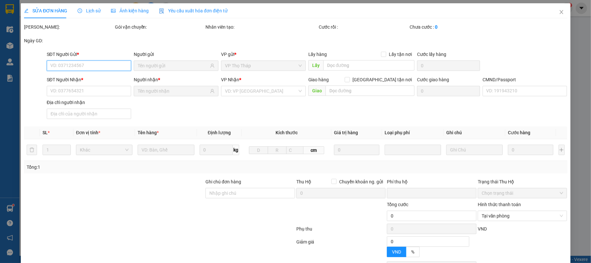
type input "0916101012"
type input "NGUYỄN THỊ THÙY TRANG"
type input "0911149789"
type input "NGUYỄN TIẾN MINH"
type input "036306009736-QUYNH"
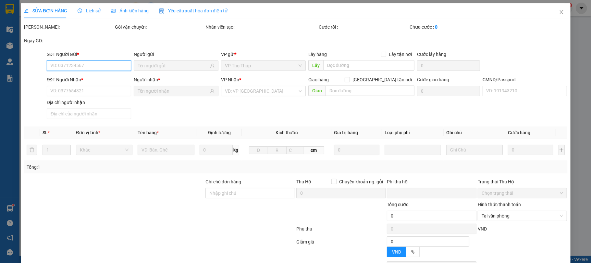
type input "0"
type input "80.000"
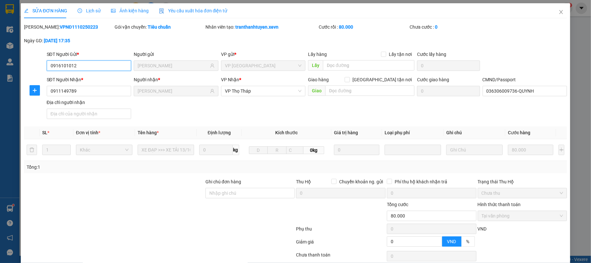
scroll to position [49, 0]
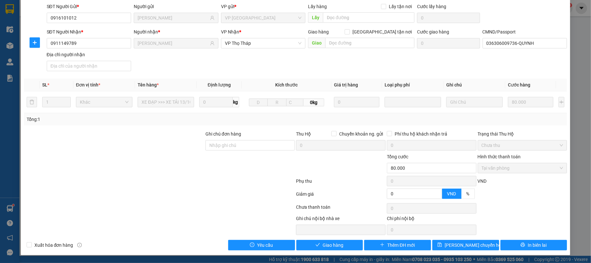
click at [337, 239] on div "Total Paid Fee 80.000 Total UnPaid Fee 0 Cash Collection Total Fee Mã ĐH: VPNĐ1…" at bounding box center [295, 113] width 543 height 274
click at [337, 240] on button "Giao hàng" at bounding box center [329, 244] width 67 height 10
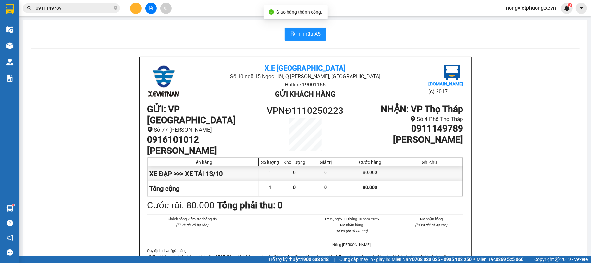
click at [93, 6] on input "0911149789" at bounding box center [74, 8] width 77 height 7
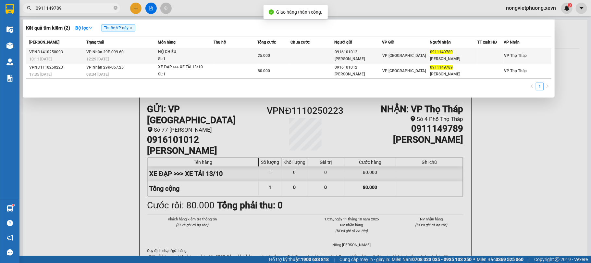
click at [92, 54] on span "VP Nhận 29E-099.60" at bounding box center [104, 52] width 37 height 5
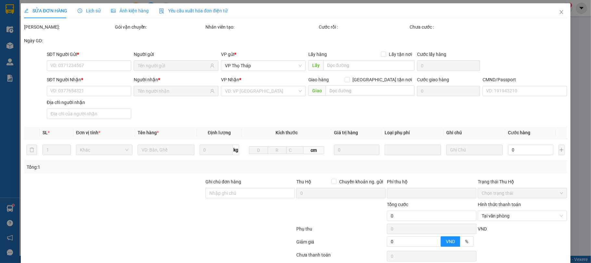
type input "0916101012"
type input "NGUYỄN THỊ THÙY TRANG"
type input "0911149789"
type input "NGUYỄN TIẾN MINH"
type input "036306009736-QUYNH"
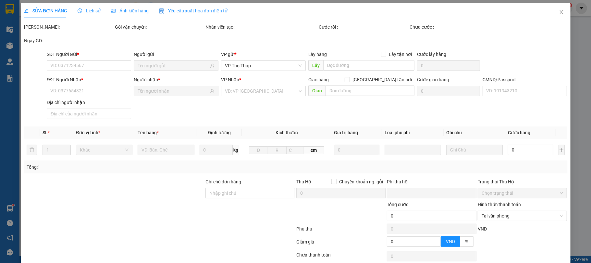
type input "0"
type input "25.000"
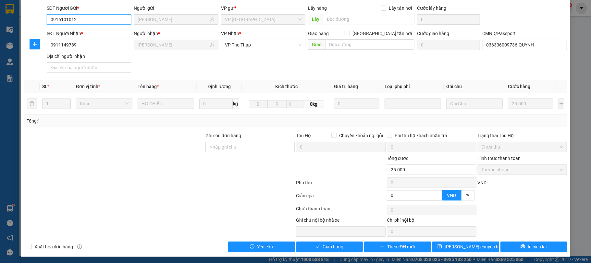
scroll to position [49, 0]
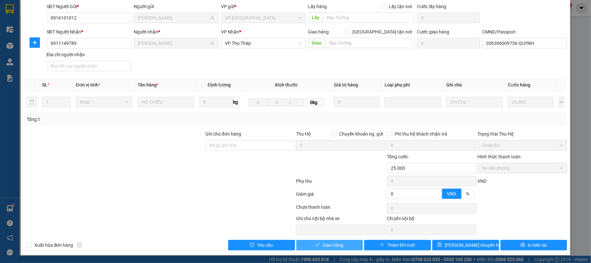
click at [305, 241] on button "Giao hàng" at bounding box center [329, 244] width 67 height 10
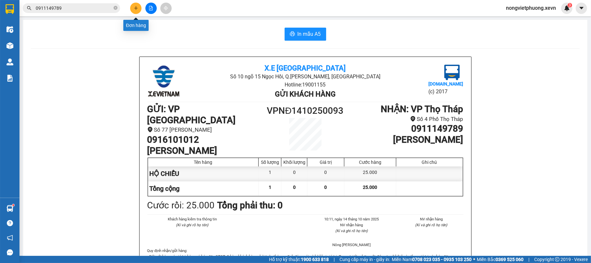
click at [139, 10] on button at bounding box center [135, 8] width 11 height 11
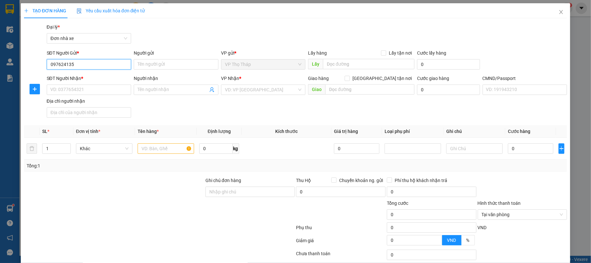
type input "0976241358"
click at [72, 75] on div "0976241358 - DƯƠNG" at bounding box center [88, 77] width 76 height 7
type input "DƯƠNG"
type input "0968058899"
type input "CÔ Hải"
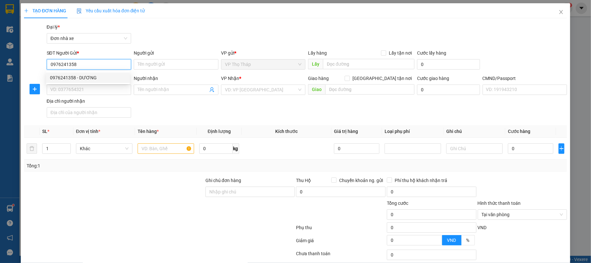
type input "cao thị hải"
type input "0976241358"
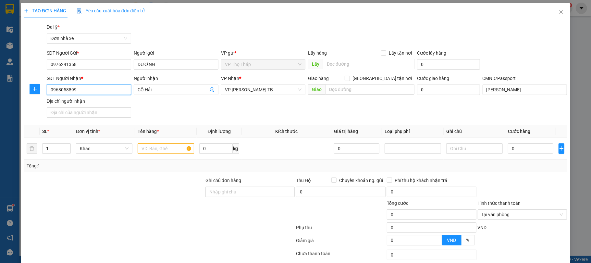
click at [87, 86] on input "0968058899" at bounding box center [89, 89] width 85 height 10
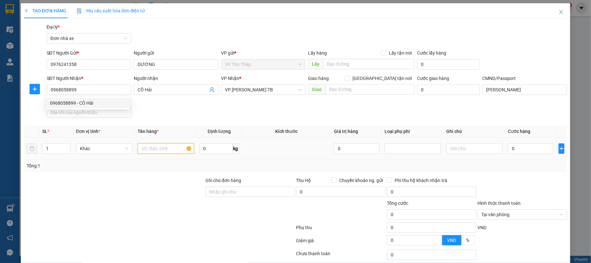
click at [151, 148] on input "text" at bounding box center [166, 148] width 56 height 10
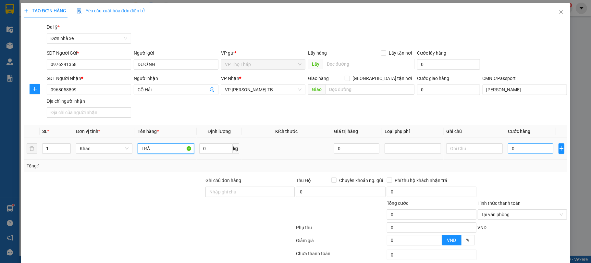
type input "TRÀ"
click at [526, 151] on input "0" at bounding box center [530, 148] width 45 height 10
type input "4"
type input "40"
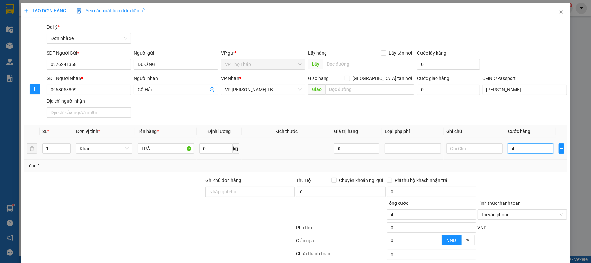
type input "40"
type input "40.000"
click at [519, 190] on form "Ghi chú đơn hàng Thu Hộ Chuyển khoản ng. gửi 0 Phí thu hộ khách nhận trả 0 Tổng…" at bounding box center [295, 212] width 543 height 71
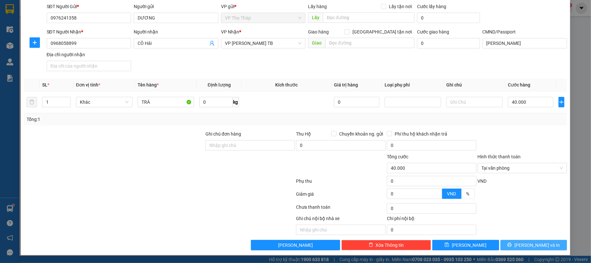
click at [513, 239] on button "[PERSON_NAME] và In" at bounding box center [533, 244] width 67 height 10
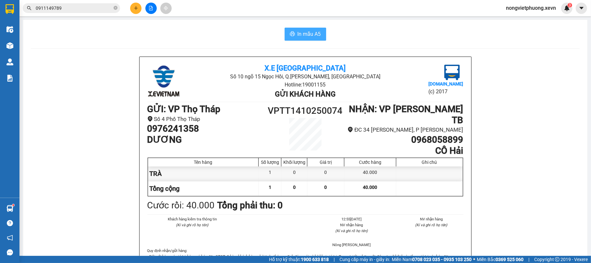
click at [304, 40] on button "In mẫu A5" at bounding box center [306, 34] width 42 height 13
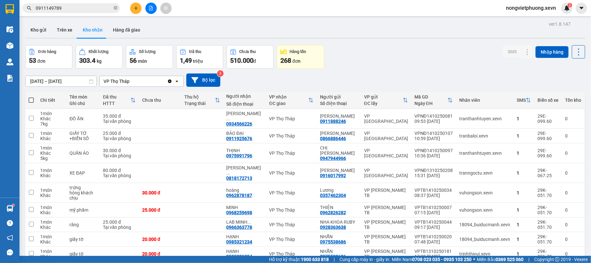
click at [94, 3] on div "Kết quả tìm kiếm ( 2 ) Bộ lọc Thuộc VP này Mã ĐH Trạng thái Món hàng Thu hộ Tổn…" at bounding box center [63, 8] width 127 height 11
click at [88, 5] on input "0911149789" at bounding box center [74, 8] width 77 height 7
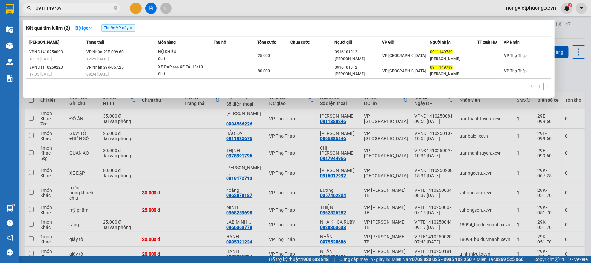
drag, startPoint x: 88, startPoint y: 5, endPoint x: 94, endPoint y: 3, distance: 6.4
click at [90, 5] on input "0911149789" at bounding box center [74, 8] width 77 height 7
type input "0357999283"
